Goal: Information Seeking & Learning: Learn about a topic

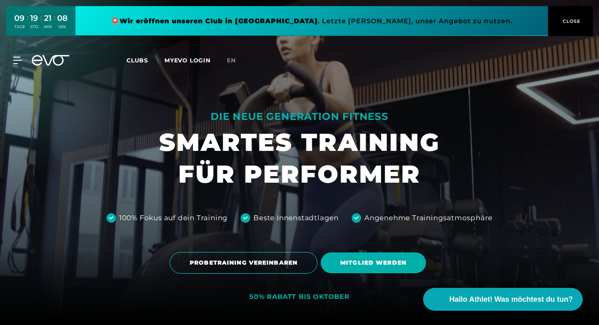
click at [142, 60] on span "Clubs" at bounding box center [138, 60] width 22 height 7
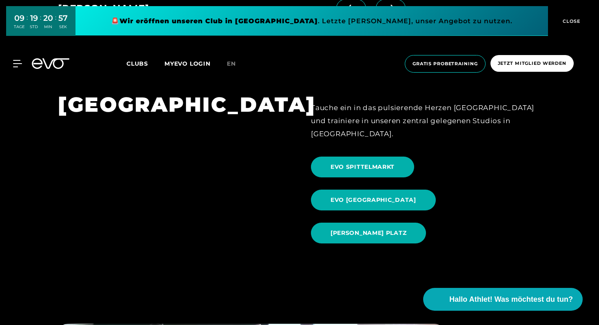
scroll to position [784, 0]
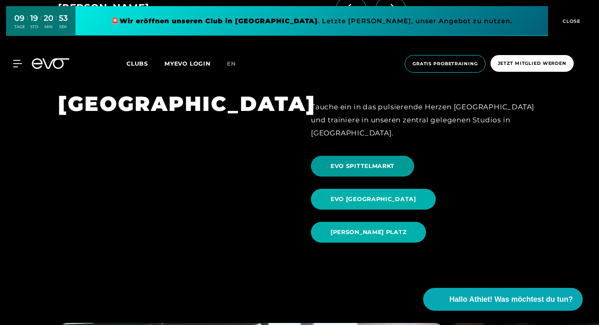
click at [373, 162] on span "EVO SPITTELMARKT" at bounding box center [363, 166] width 64 height 9
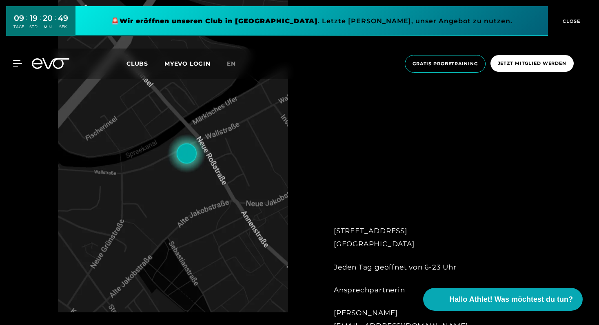
scroll to position [371, 0]
click at [134, 207] on img at bounding box center [173, 147] width 230 height 329
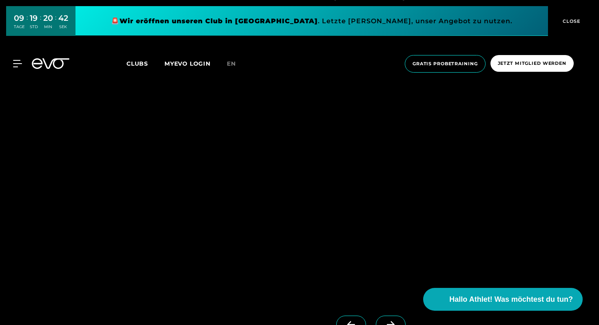
scroll to position [716, 0]
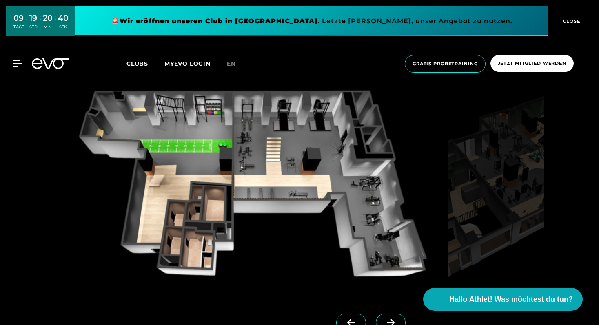
drag, startPoint x: 169, startPoint y: 201, endPoint x: 358, endPoint y: 0, distance: 276.4
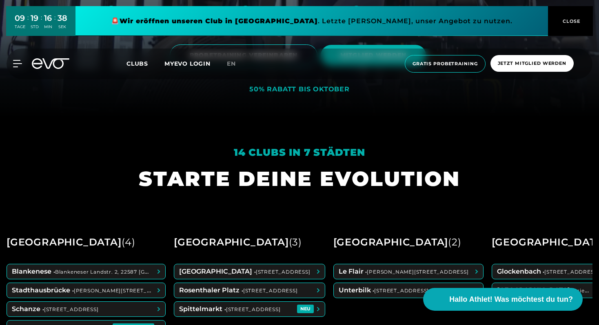
scroll to position [302, 0]
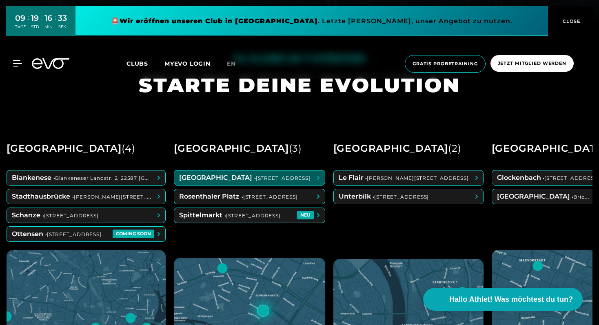
click at [228, 177] on span at bounding box center [249, 178] width 151 height 15
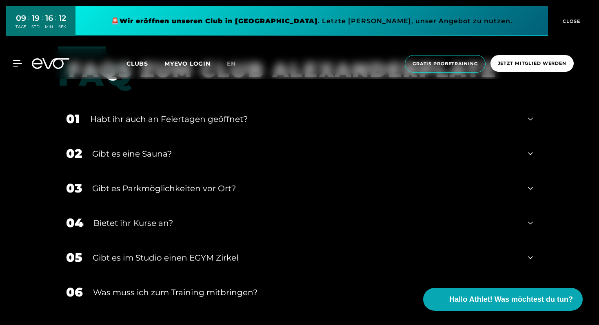
scroll to position [2851, 0]
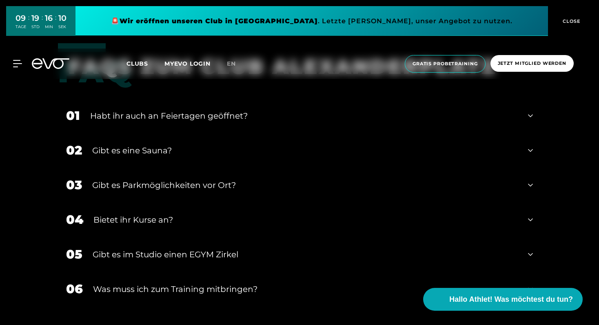
click at [171, 149] on div "Gibt es eine Sauna?" at bounding box center [305, 151] width 426 height 12
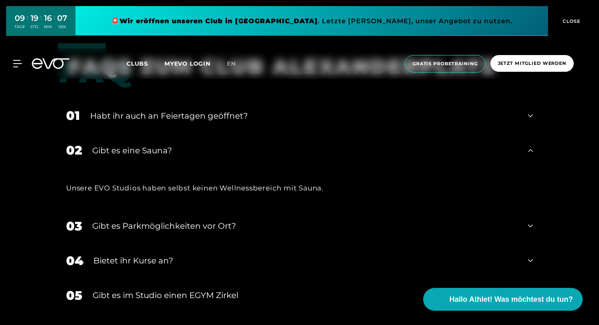
click at [172, 149] on div "Gibt es eine Sauna?" at bounding box center [305, 151] width 426 height 12
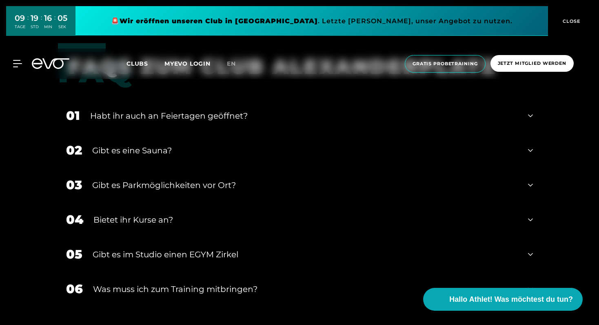
click at [171, 182] on div "Gibt es Parkmöglichkeiten vor Ort?" at bounding box center [305, 185] width 426 height 12
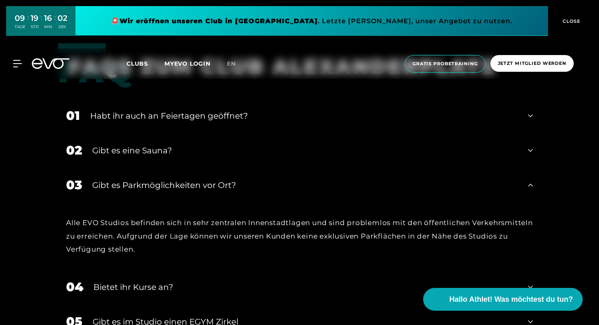
click at [171, 182] on div "Gibt es Parkmöglichkeiten vor Ort?" at bounding box center [305, 185] width 426 height 12
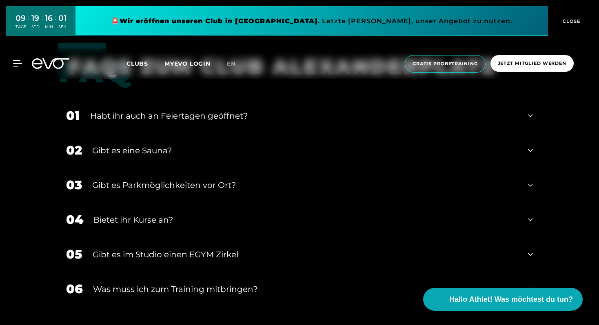
click at [156, 220] on div "Bietet ihr Kurse an?" at bounding box center [305, 220] width 425 height 12
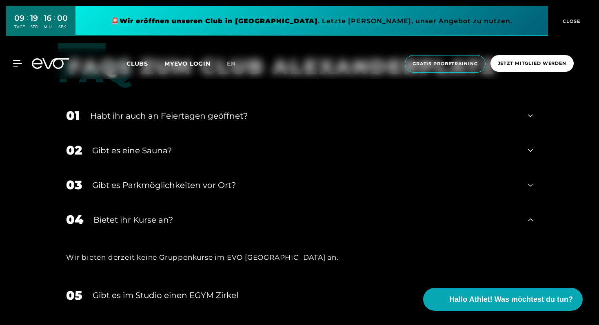
click at [156, 220] on div "Bietet ihr Kurse an?" at bounding box center [305, 220] width 425 height 12
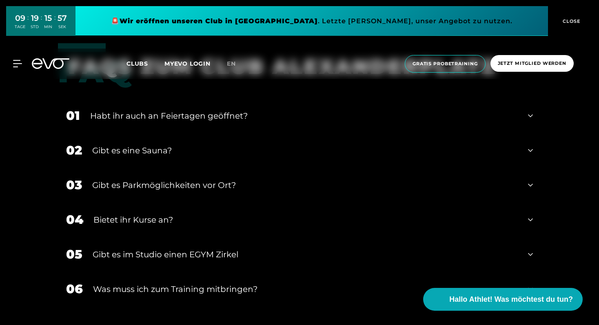
scroll to position [2867, 0]
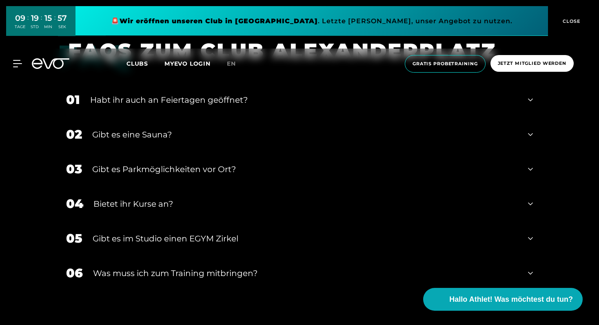
click at [173, 269] on div "Was muss ich zum Training mitbringen?" at bounding box center [305, 273] width 425 height 12
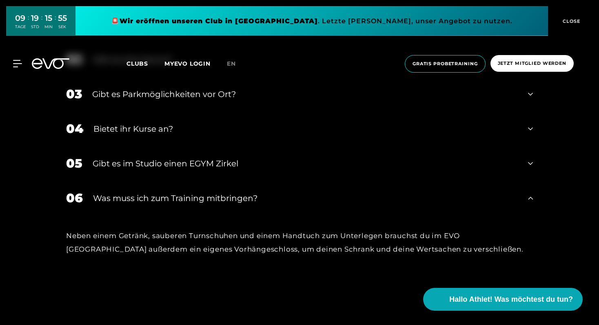
scroll to position [2944, 0]
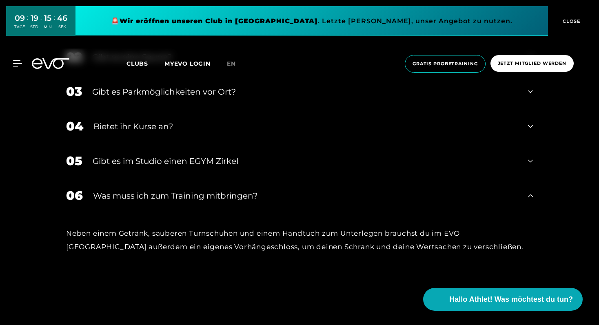
click at [171, 200] on div "Was muss ich zum Training mitbringen?" at bounding box center [305, 196] width 425 height 12
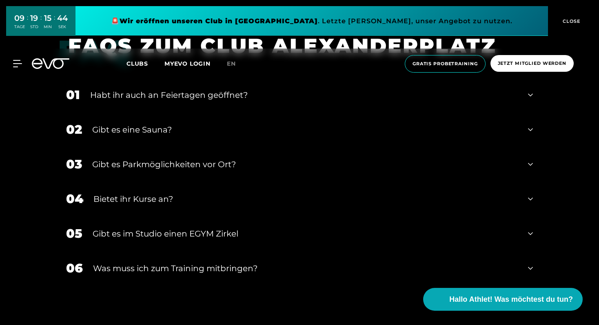
scroll to position [2829, 0]
